Goal: Information Seeking & Learning: Learn about a topic

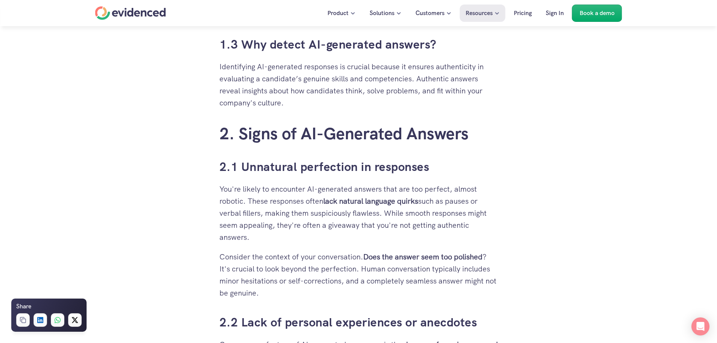
scroll to position [753, 0]
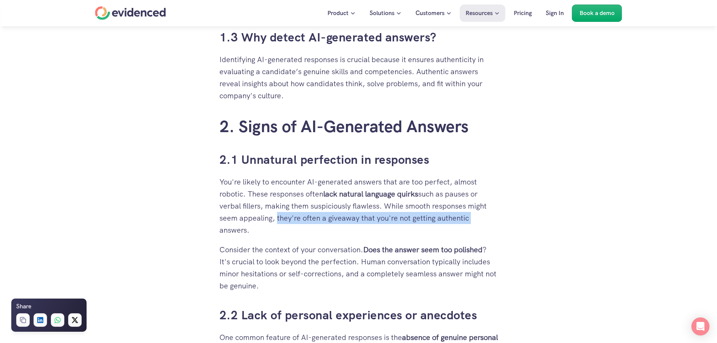
drag, startPoint x: 278, startPoint y: 215, endPoint x: 478, endPoint y: 221, distance: 200.7
click at [478, 221] on p "You're likely to encounter AI-generated answers that are too perfect, almost ro…" at bounding box center [358, 206] width 279 height 60
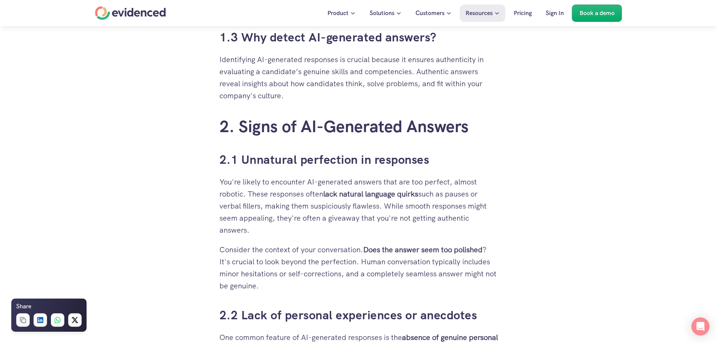
click at [437, 231] on p "You're likely to encounter AI-generated answers that are too perfect, almost ro…" at bounding box center [358, 206] width 279 height 60
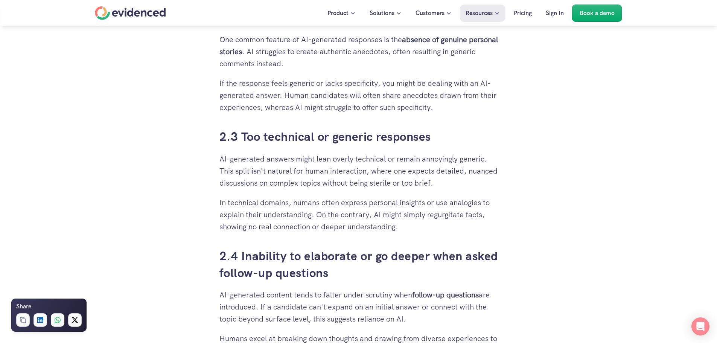
scroll to position [1054, 0]
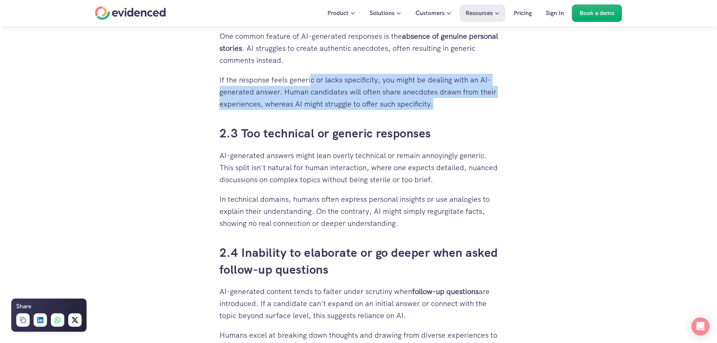
drag, startPoint x: 310, startPoint y: 79, endPoint x: 496, endPoint y: 101, distance: 187.2
click at [496, 101] on p "If the response feels generic or lacks specificity, you might be dealing with a…" at bounding box center [358, 92] width 279 height 36
click at [446, 110] on p "If the response feels generic or lacks specificity, you might be dealing with a…" at bounding box center [358, 92] width 279 height 36
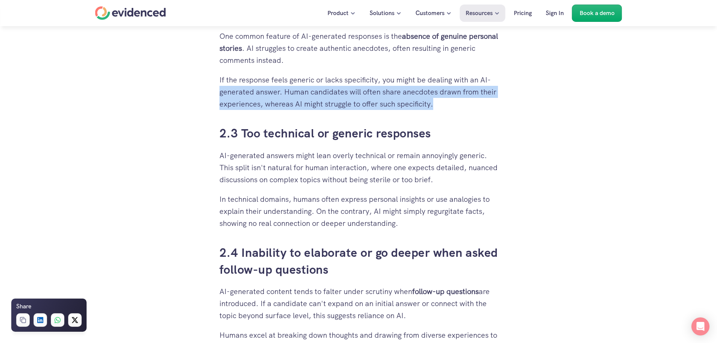
drag, startPoint x: 220, startPoint y: 93, endPoint x: 448, endPoint y: 107, distance: 228.2
click at [448, 107] on p "If the response feels generic or lacks specificity, you might be dealing with a…" at bounding box center [358, 92] width 279 height 36
click at [468, 109] on p "If the response feels generic or lacks specificity, you might be dealing with a…" at bounding box center [358, 92] width 279 height 36
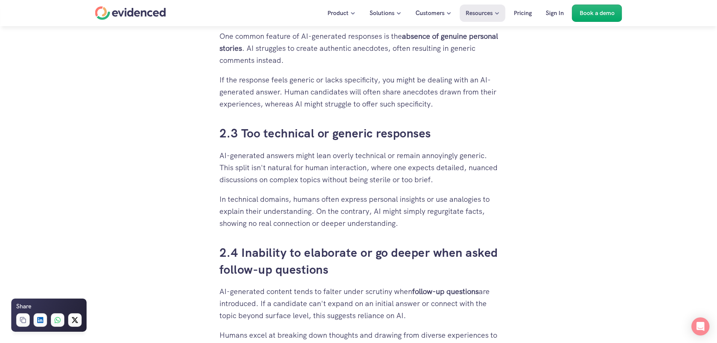
scroll to position [1091, 0]
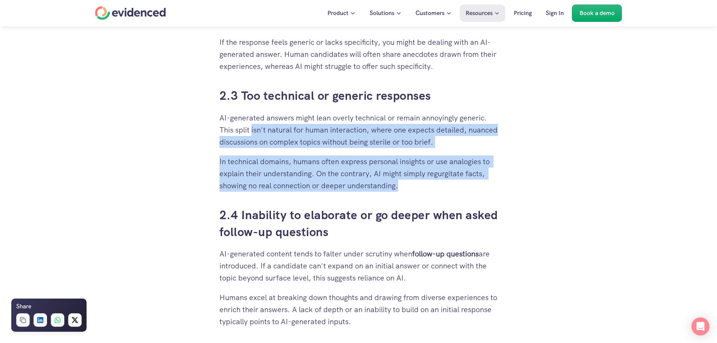
drag, startPoint x: 251, startPoint y: 128, endPoint x: 483, endPoint y: 190, distance: 239.9
click at [419, 189] on p "In technical domains, humans often express personal insights or use analogies t…" at bounding box center [358, 173] width 279 height 36
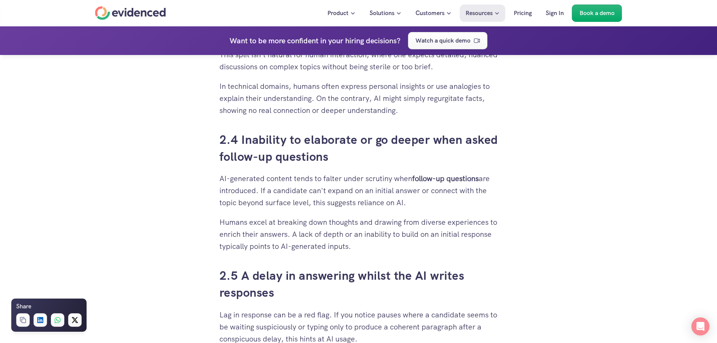
scroll to position [1204, 0]
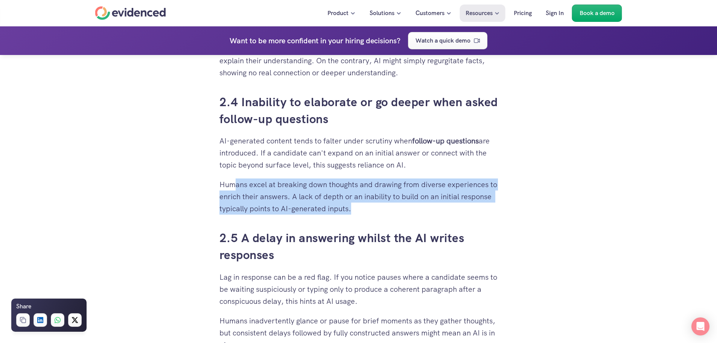
drag, startPoint x: 233, startPoint y: 185, endPoint x: 487, endPoint y: 207, distance: 255.0
click at [487, 207] on p "Humans excel at breaking down thoughts and drawing from diverse experiences to …" at bounding box center [358, 196] width 279 height 36
click at [403, 210] on p "Humans excel at breaking down thoughts and drawing from diverse experiences to …" at bounding box center [358, 196] width 279 height 36
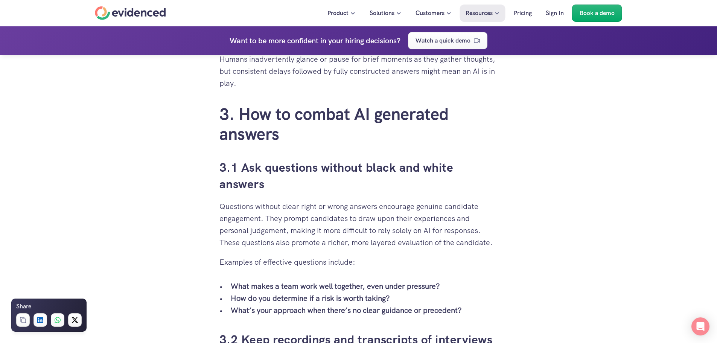
scroll to position [1506, 0]
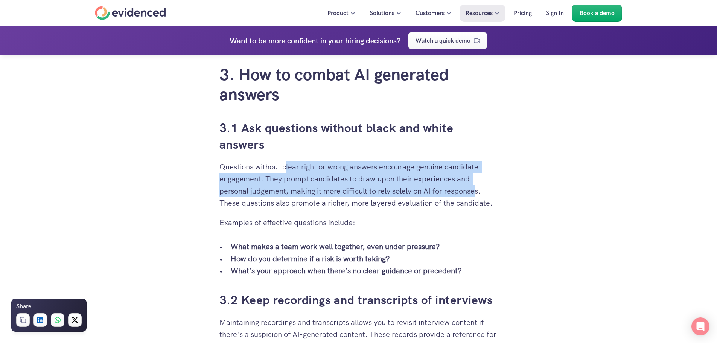
drag, startPoint x: 286, startPoint y: 166, endPoint x: 479, endPoint y: 185, distance: 193.6
click at [479, 186] on p "Questions without clear right or wrong answers encourage genuine candidate enga…" at bounding box center [358, 185] width 279 height 48
click at [479, 182] on p "Questions without clear right or wrong answers encourage genuine candidate enga…" at bounding box center [358, 185] width 279 height 48
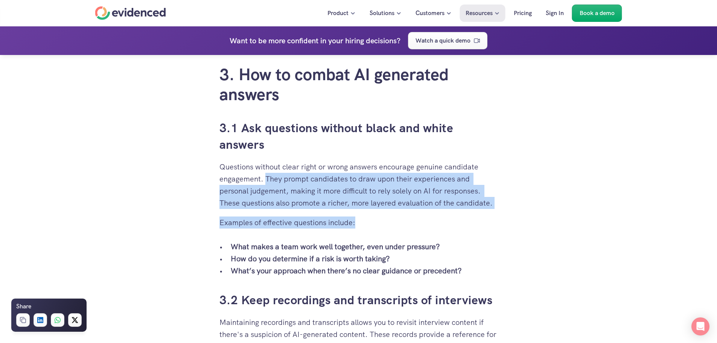
drag, startPoint x: 265, startPoint y: 177, endPoint x: 514, endPoint y: 216, distance: 252.1
click at [514, 216] on div "When you’ve put time and effort into building a solid recruitment process, it c…" at bounding box center [358, 261] width 717 height 3136
click at [420, 218] on p "Examples of effective questions include:" at bounding box center [358, 222] width 279 height 12
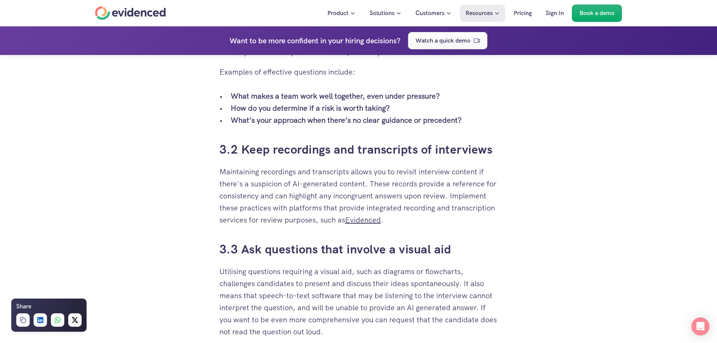
scroll to position [1694, 0]
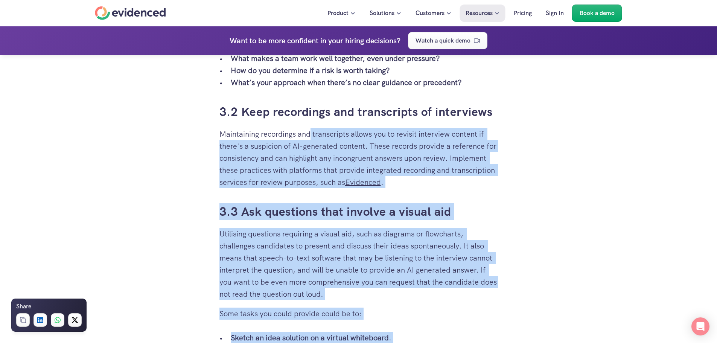
drag, startPoint x: 219, startPoint y: 133, endPoint x: 312, endPoint y: 134, distance: 93.0
click at [321, 143] on p "Maintaining recordings and transcripts allows you to revisit interview content …" at bounding box center [358, 158] width 279 height 60
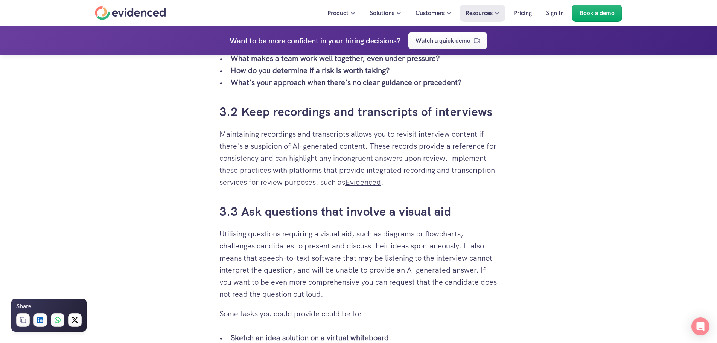
drag, startPoint x: 224, startPoint y: 129, endPoint x: 448, endPoint y: 177, distance: 228.2
click at [448, 177] on p "Maintaining recordings and transcripts allows you to revisit interview content …" at bounding box center [358, 158] width 279 height 60
click at [431, 180] on p "Maintaining recordings and transcripts allows you to revisit interview content …" at bounding box center [358, 158] width 279 height 60
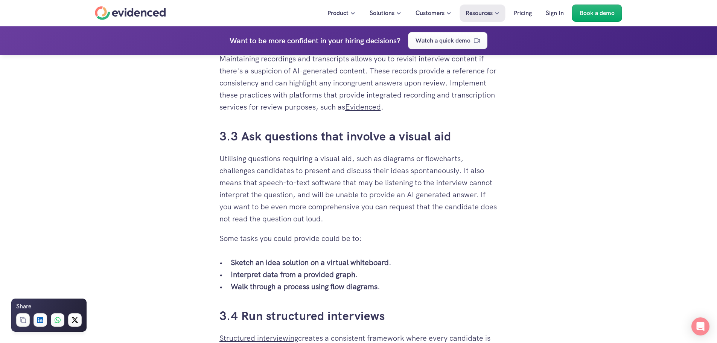
scroll to position [1807, 0]
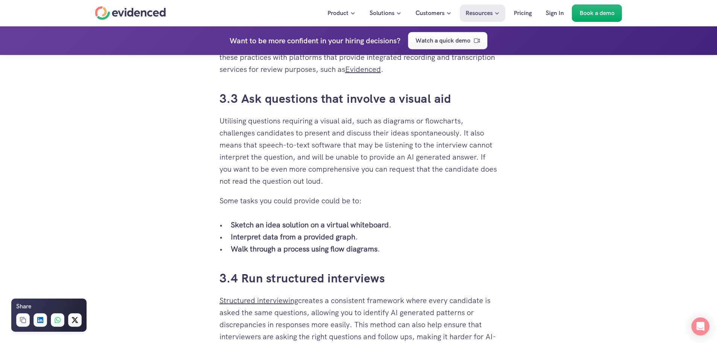
drag, startPoint x: 217, startPoint y: 120, endPoint x: 498, endPoint y: 178, distance: 286.7
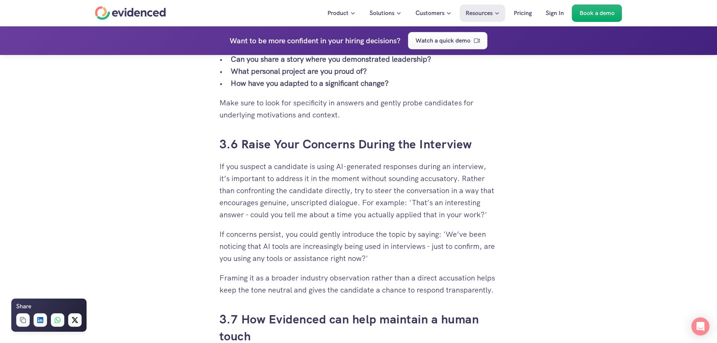
scroll to position [2296, 0]
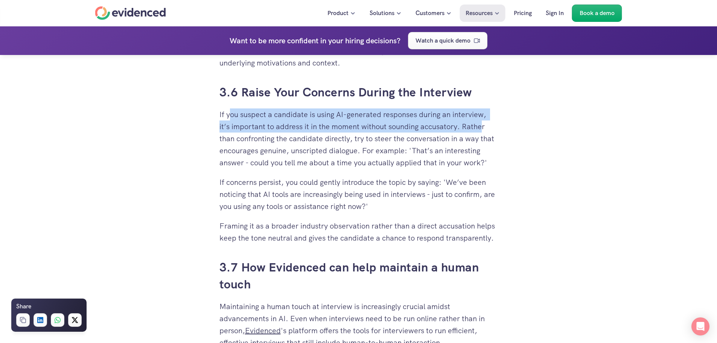
drag, startPoint x: 228, startPoint y: 115, endPoint x: 482, endPoint y: 131, distance: 254.2
click at [482, 131] on p "If you suspect a candidate is using AI-generated responses during an interview,…" at bounding box center [358, 138] width 279 height 60
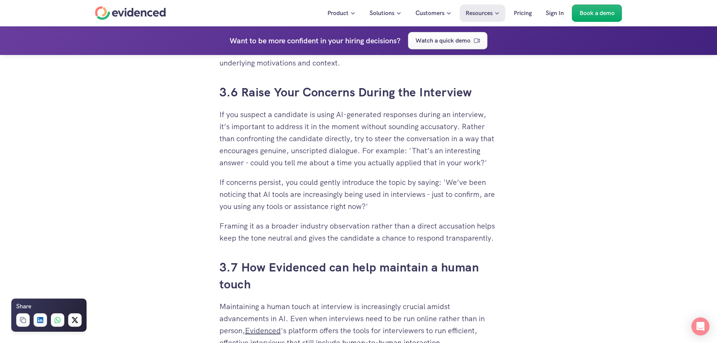
click at [365, 138] on p "If you suspect a candidate is using AI-generated responses during an interview,…" at bounding box center [358, 138] width 279 height 60
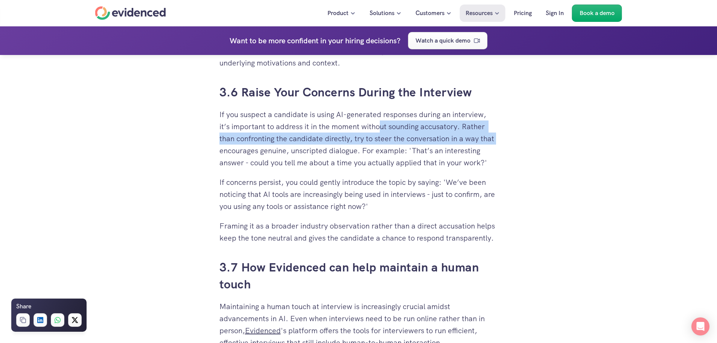
drag, startPoint x: 379, startPoint y: 125, endPoint x: 502, endPoint y: 138, distance: 123.7
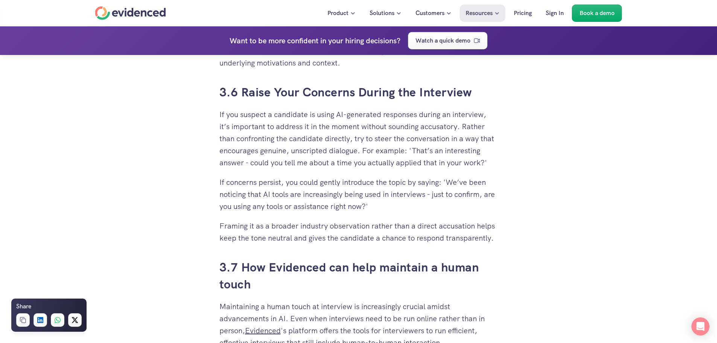
click at [475, 154] on p "If you suspect a candidate is using AI-generated responses during an interview,…" at bounding box center [358, 138] width 279 height 60
drag, startPoint x: 253, startPoint y: 162, endPoint x: 498, endPoint y: 167, distance: 245.1
click at [402, 177] on p "If concerns persist, you could gently introduce the topic by saying: 'We’ve bee…" at bounding box center [358, 194] width 279 height 36
drag, startPoint x: 291, startPoint y: 161, endPoint x: 501, endPoint y: 158, distance: 210.0
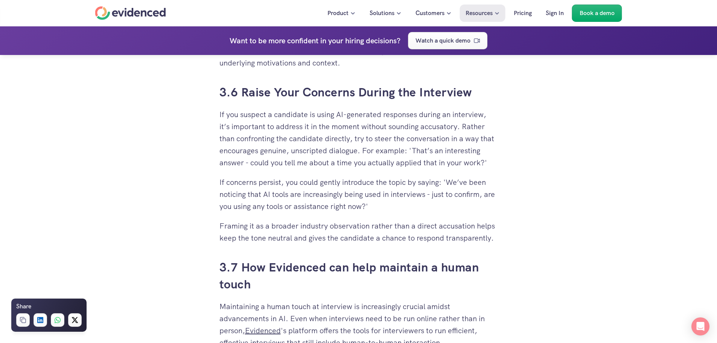
click at [280, 166] on p "If you suspect a candidate is using AI-generated responses during an interview,…" at bounding box center [358, 138] width 279 height 60
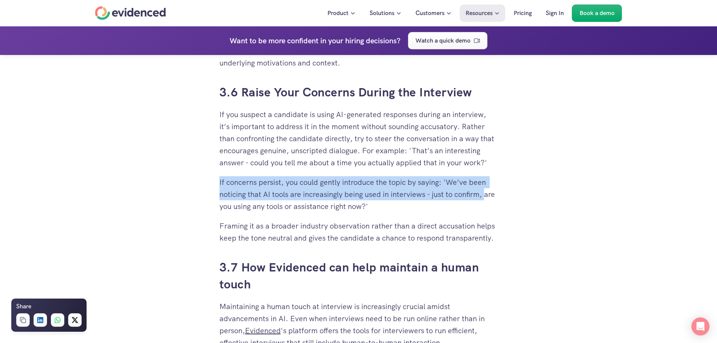
drag, startPoint x: 220, startPoint y: 179, endPoint x: 487, endPoint y: 190, distance: 267.5
click at [487, 190] on p "If concerns persist, you could gently introduce the topic by saying: 'We’ve bee…" at bounding box center [358, 194] width 279 height 36
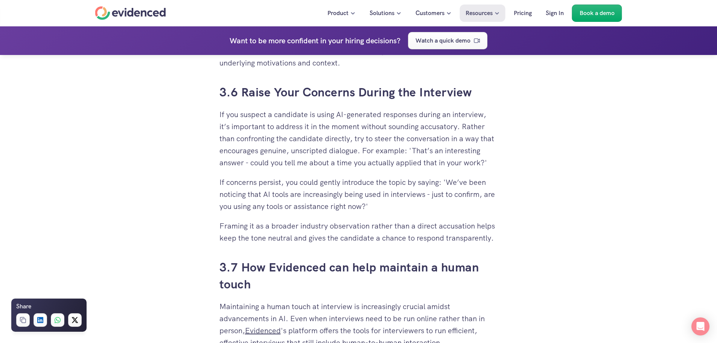
click at [349, 161] on p "If you suspect a candidate is using AI-generated responses during an interview,…" at bounding box center [358, 138] width 279 height 60
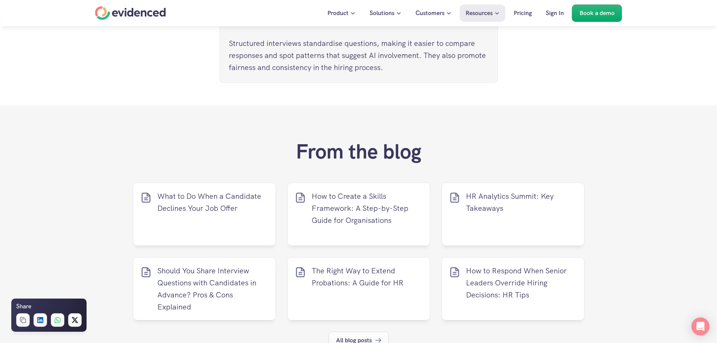
scroll to position [3237, 0]
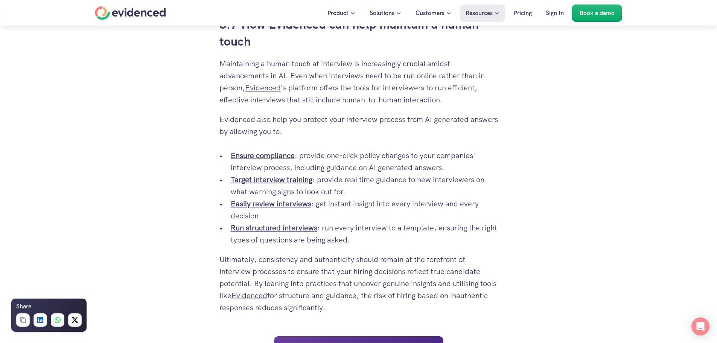
scroll to position [2263, 0]
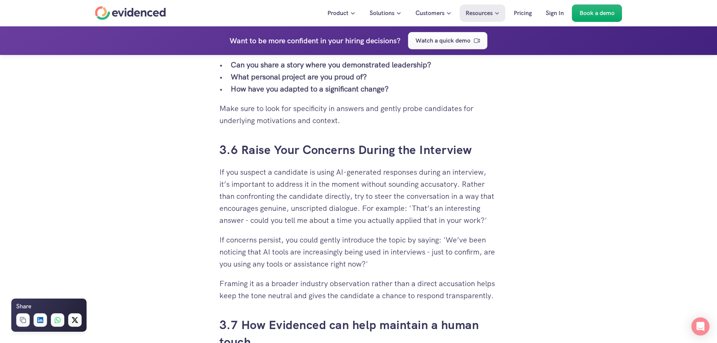
scroll to position [2225, 0]
